Goal: Information Seeking & Learning: Learn about a topic

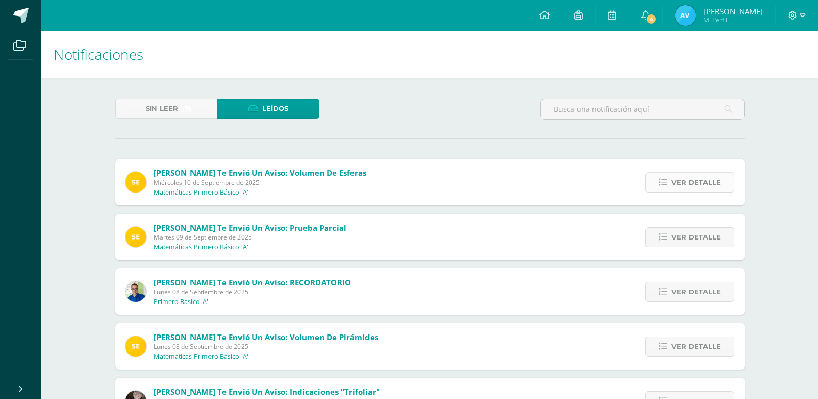
click at [708, 185] on span "Ver detalle" at bounding box center [696, 182] width 50 height 19
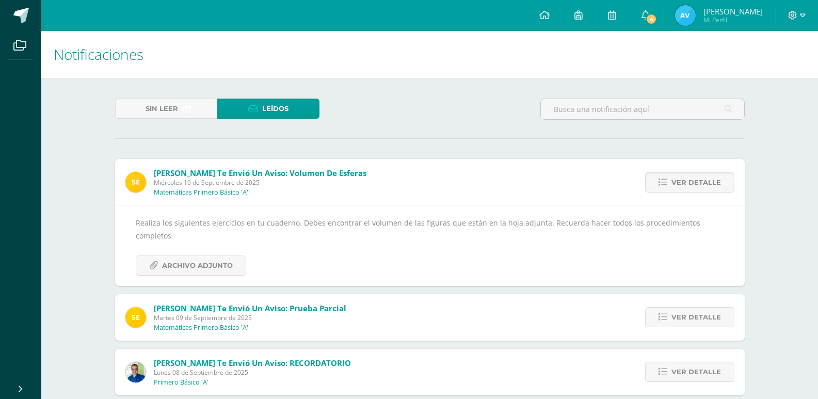
scroll to position [52, 0]
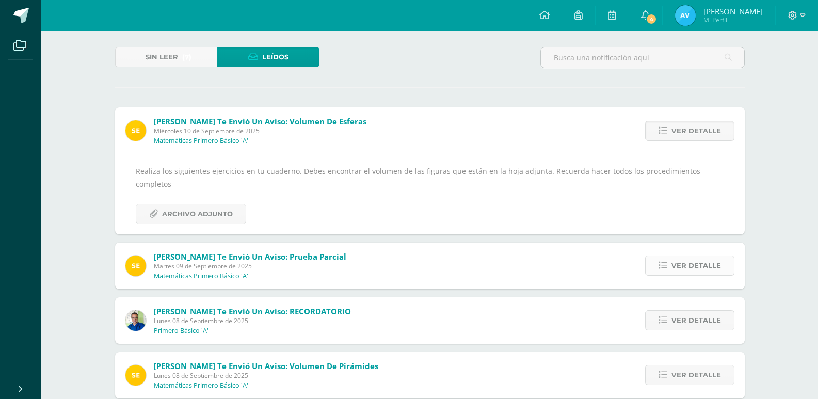
click at [673, 267] on span "Ver detalle" at bounding box center [696, 265] width 50 height 19
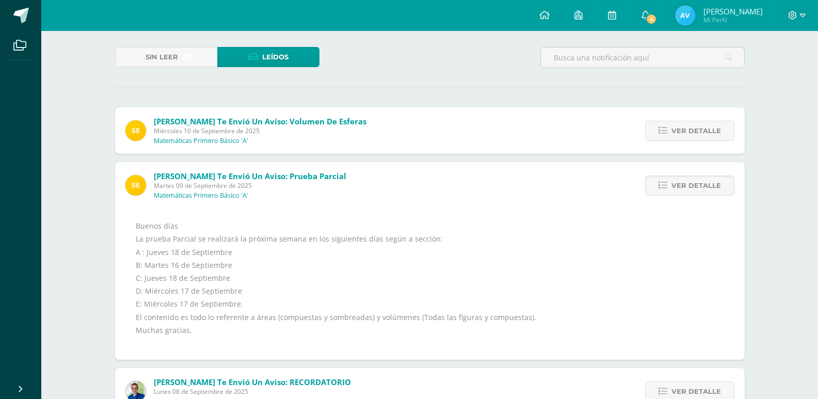
scroll to position [0, 0]
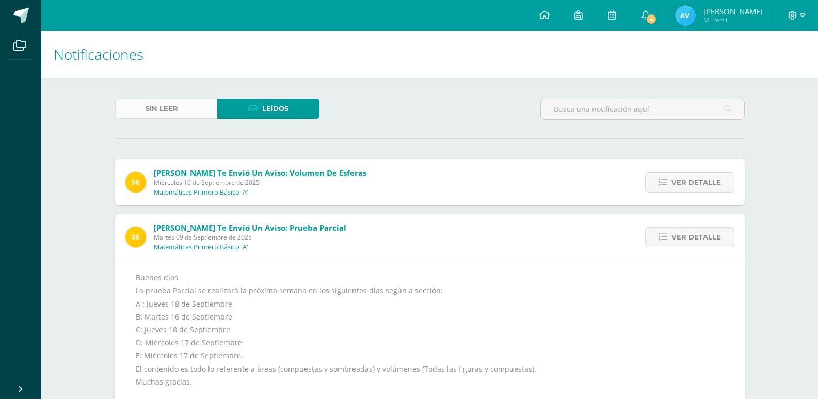
click at [171, 118] on link "Sin leer (7)" at bounding box center [166, 109] width 102 height 20
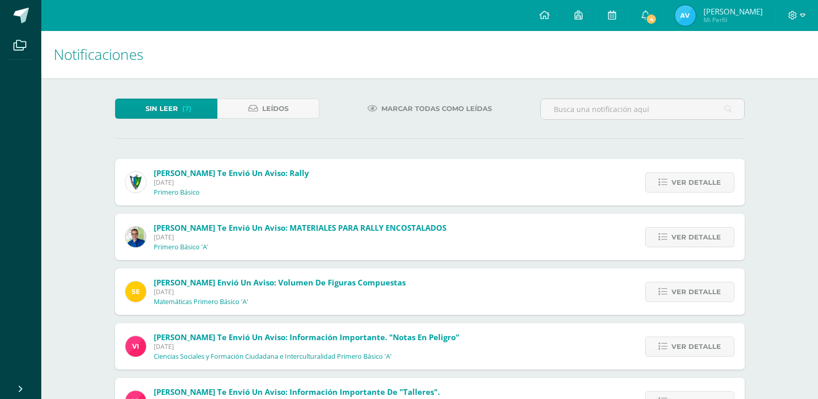
scroll to position [103, 0]
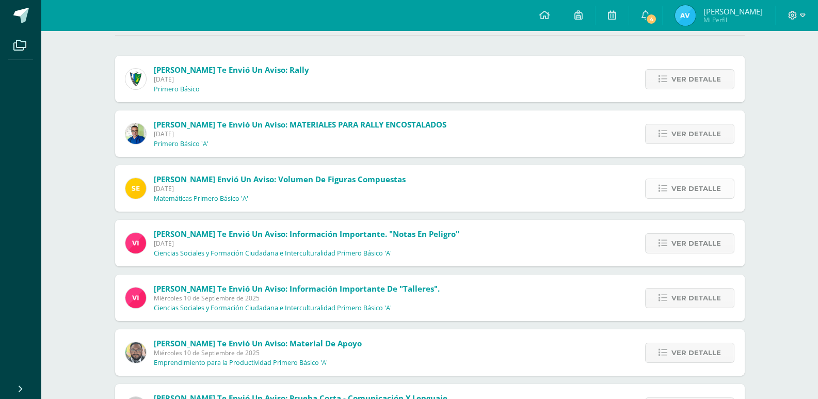
click at [660, 193] on icon at bounding box center [663, 188] width 9 height 9
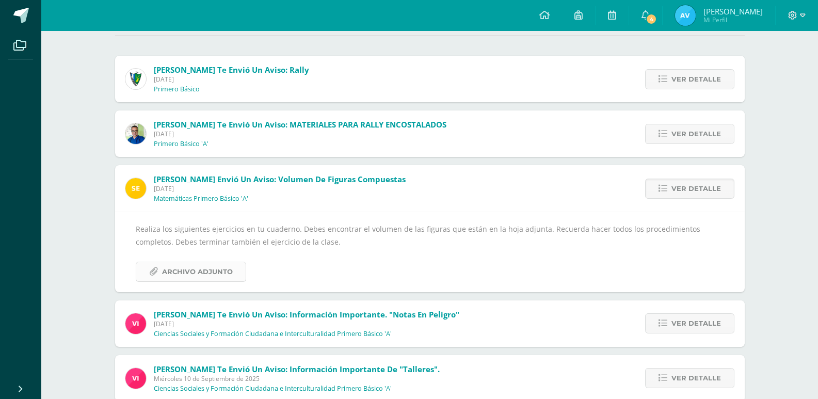
click at [138, 266] on link "Archivo Adjunto" at bounding box center [191, 272] width 110 height 20
